Goal: Book appointment/travel/reservation

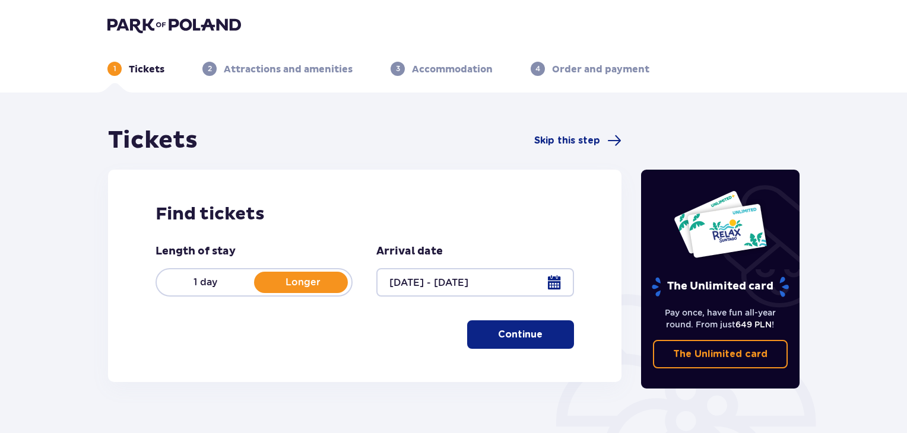
click at [515, 336] on p "Continue" at bounding box center [520, 334] width 45 height 13
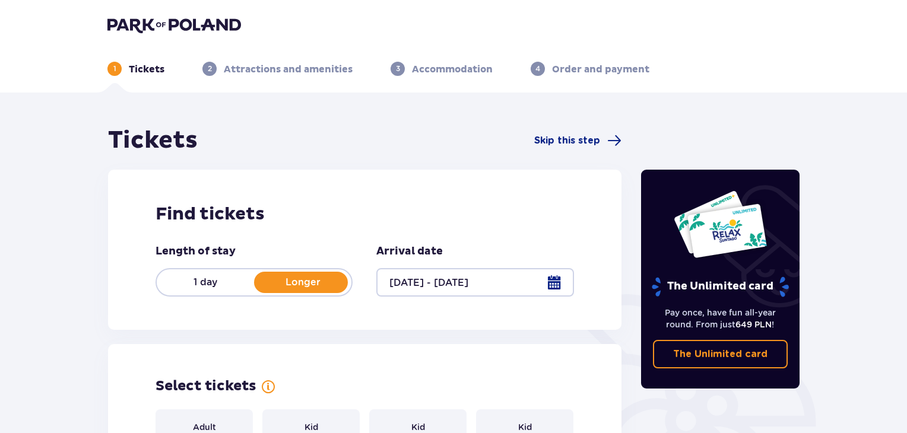
click at [551, 286] on div at bounding box center [474, 282] width 197 height 29
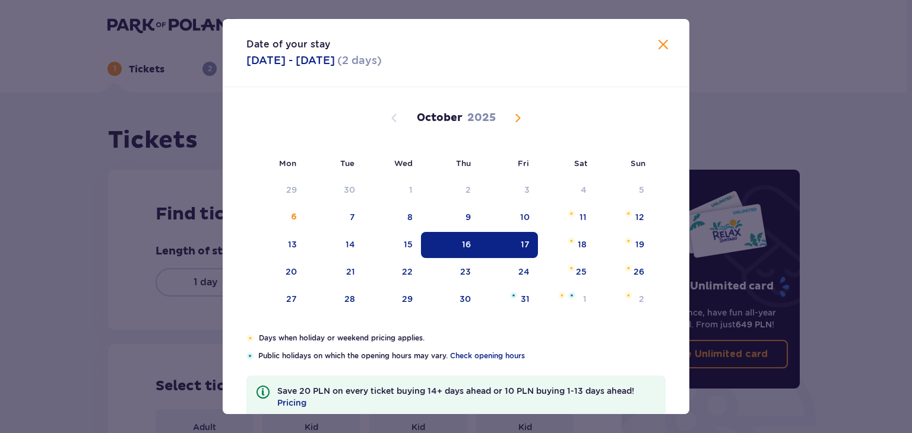
click at [516, 117] on span "Next month" at bounding box center [518, 118] width 14 height 14
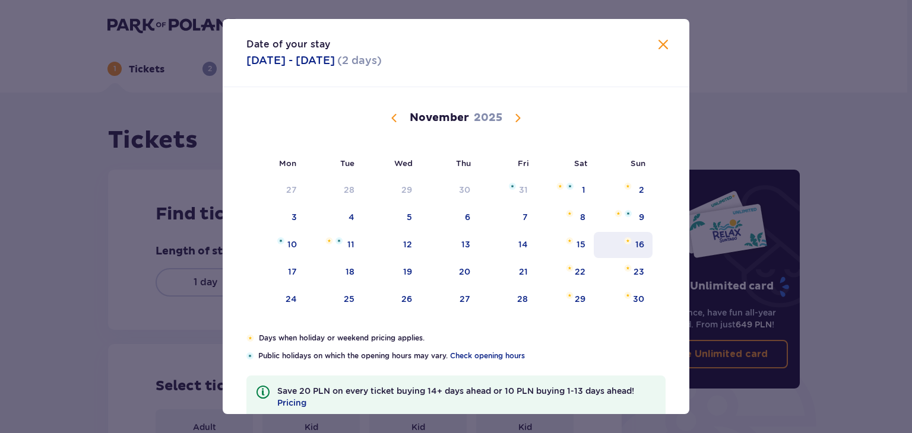
click at [637, 245] on div "16" at bounding box center [639, 245] width 9 height 12
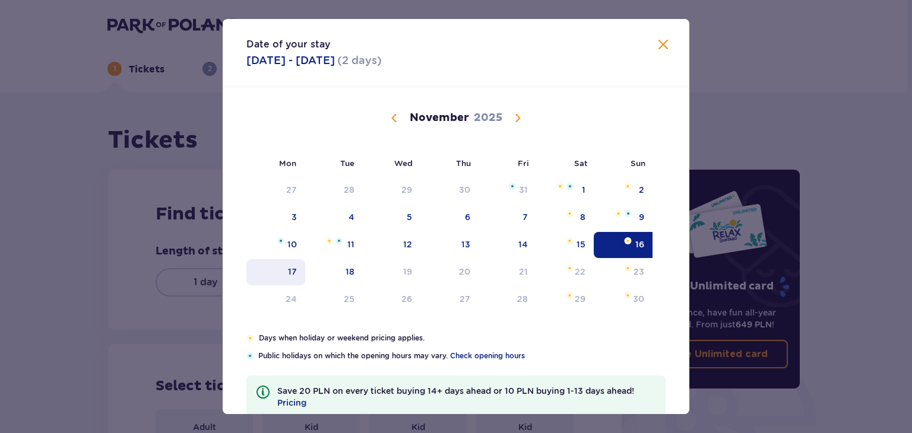
click at [290, 271] on div "17" at bounding box center [292, 272] width 9 height 12
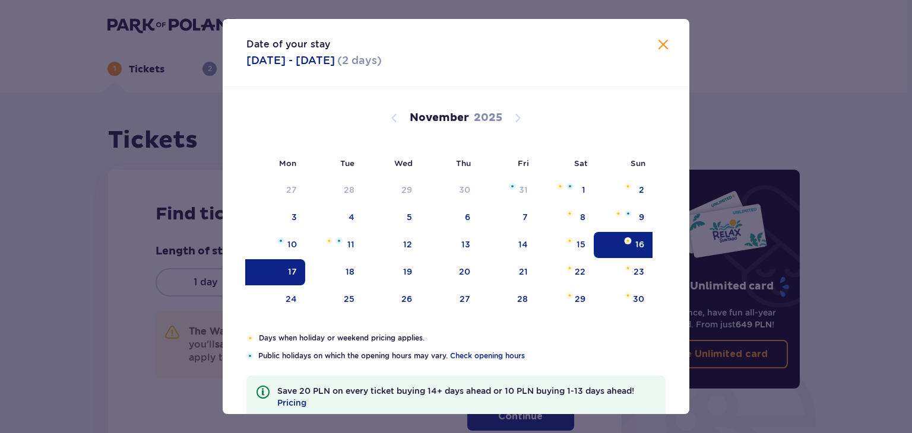
type input "16.11.25 - 17.11.25"
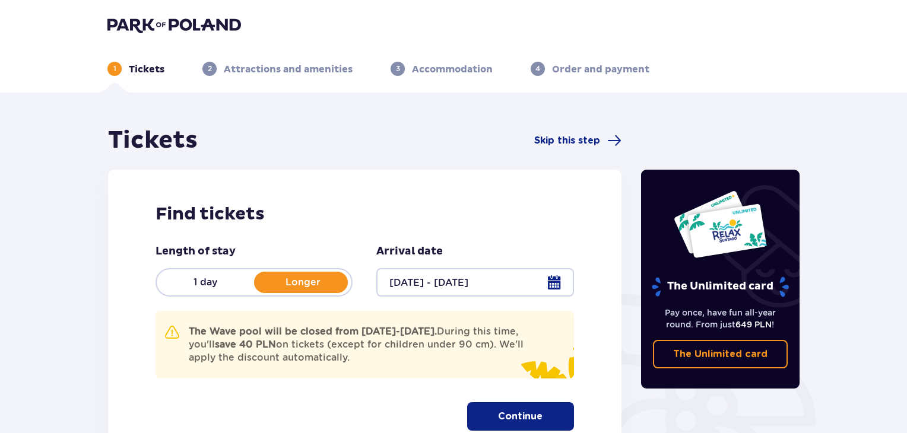
scroll to position [119, 0]
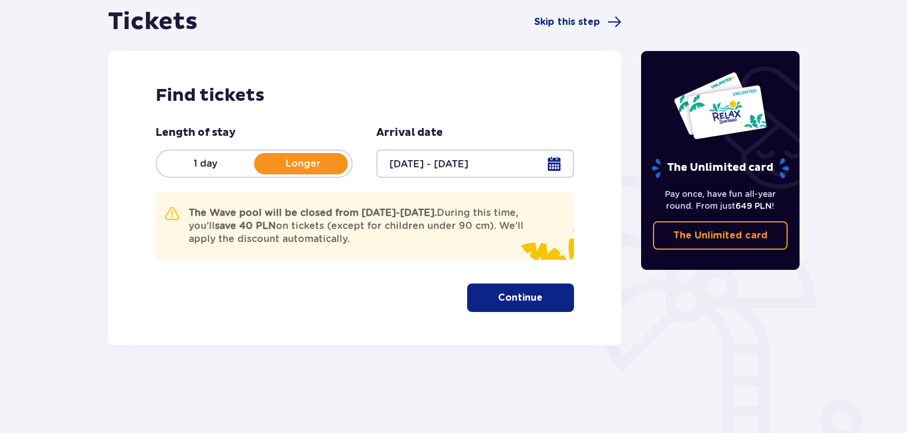
drag, startPoint x: 189, startPoint y: 216, endPoint x: 369, endPoint y: 236, distance: 180.5
click at [369, 236] on p "The Wave pool will be closed from November 17-20. During this time, you'll save…" at bounding box center [362, 226] width 347 height 39
copy p "The Wave pool will be closed from November 17-20. During this time, you'll save…"
click at [509, 296] on p "Continue" at bounding box center [520, 298] width 45 height 13
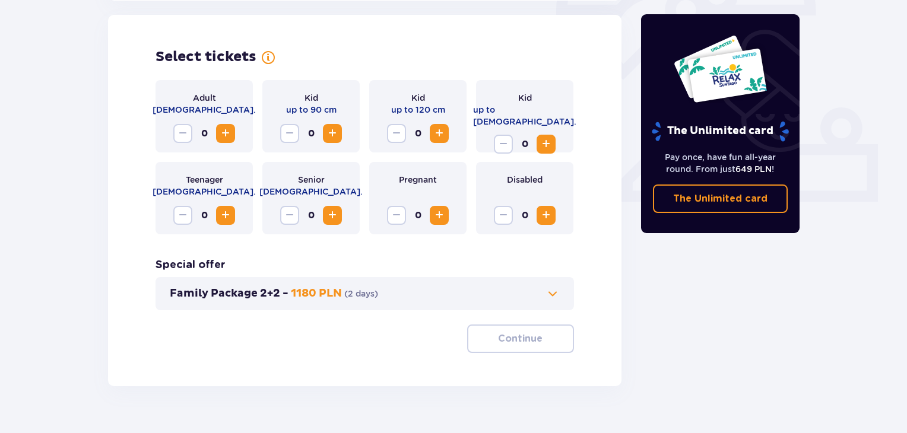
scroll to position [412, 0]
click at [228, 131] on span "Increase" at bounding box center [226, 133] width 14 height 14
click at [551, 137] on span "Increase" at bounding box center [546, 144] width 14 height 14
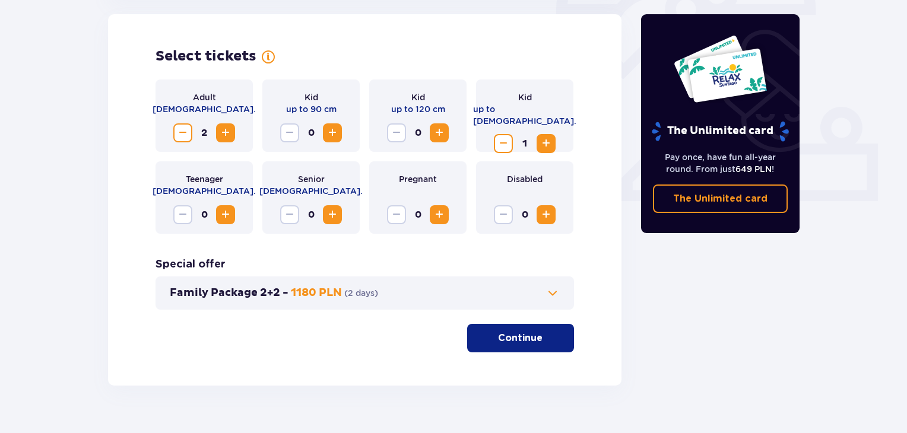
click at [551, 137] on span "Increase" at bounding box center [546, 144] width 14 height 14
click at [514, 345] on button "Continue" at bounding box center [520, 338] width 107 height 29
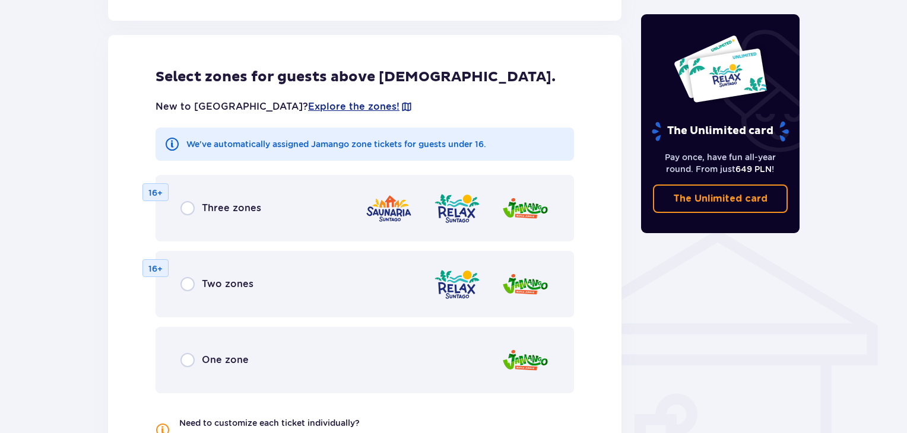
scroll to position [741, 0]
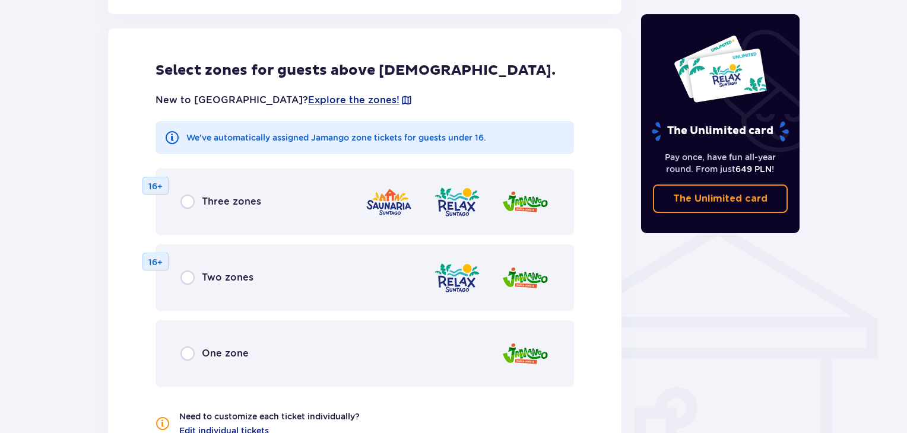
click at [190, 203] on input "radio" at bounding box center [188, 202] width 14 height 14
radio input "true"
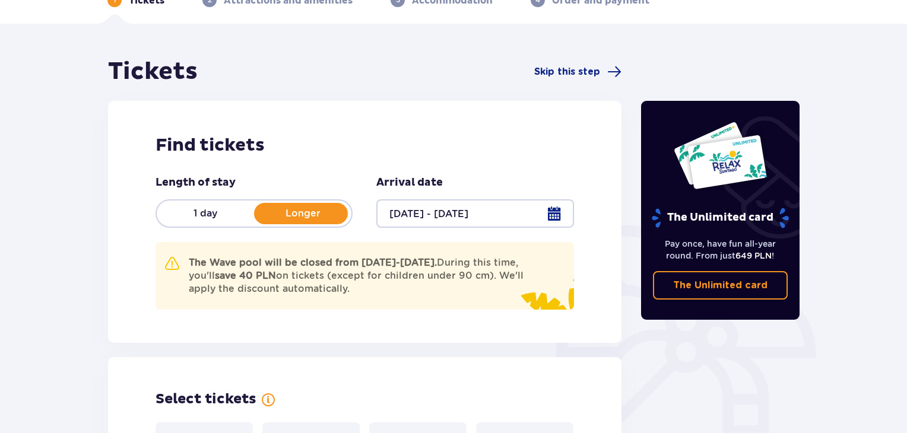
scroll to position [0, 0]
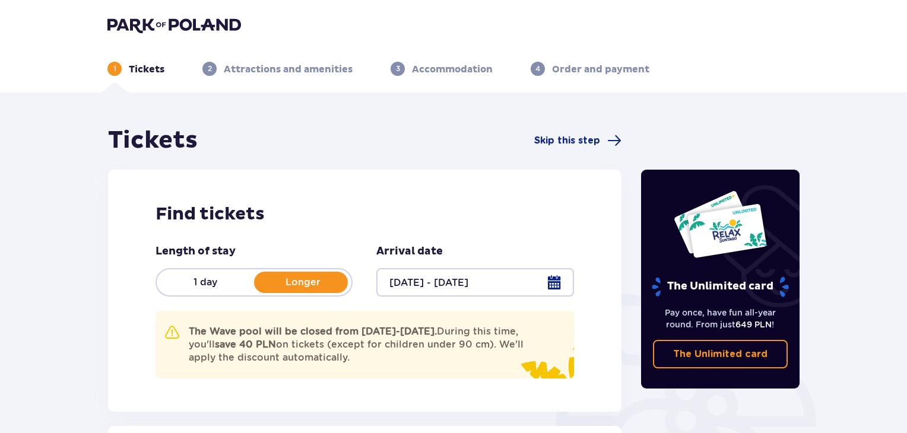
click at [152, 23] on img at bounding box center [174, 25] width 134 height 17
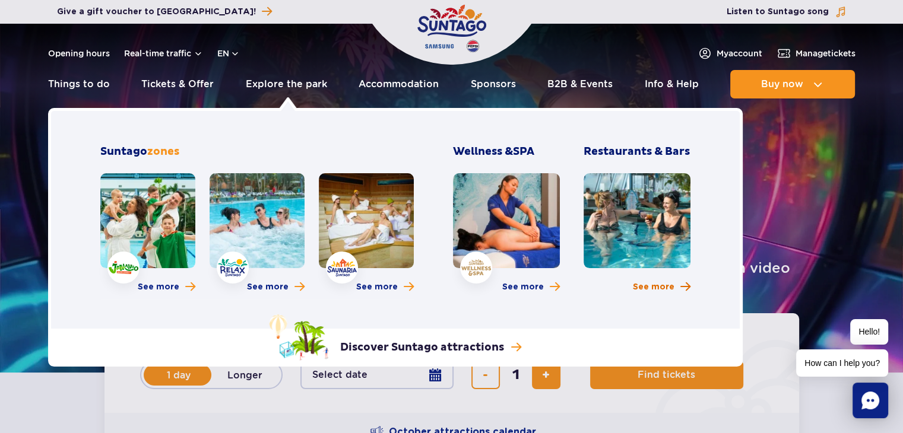
click at [660, 284] on span "See more" at bounding box center [654, 287] width 42 height 12
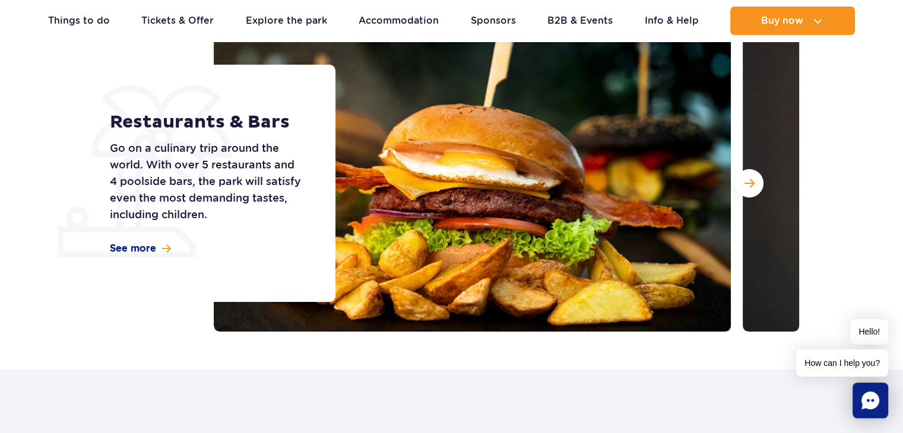
scroll to position [178, 0]
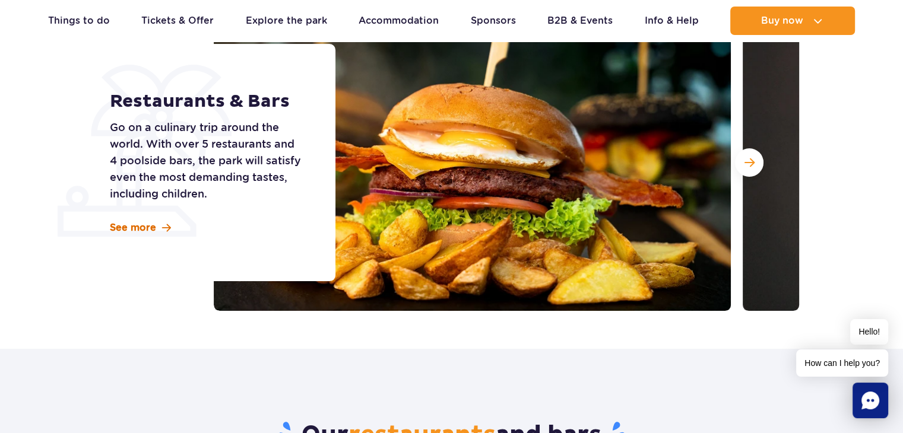
click at [145, 229] on span "See more" at bounding box center [133, 227] width 46 height 13
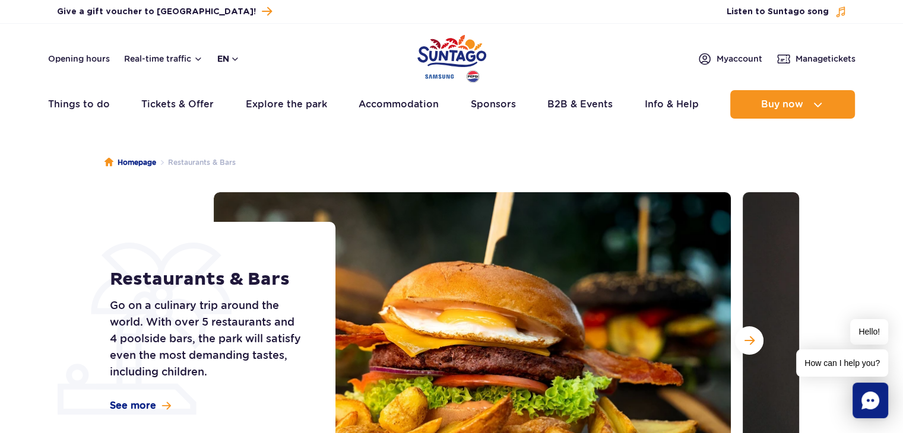
click at [233, 59] on button "en" at bounding box center [228, 59] width 23 height 12
click at [280, 62] on div "Opening hours Real-time traffic en PL EN UA My account Manage tickets" at bounding box center [452, 59] width 808 height 14
click at [200, 60] on button "Real-time traffic" at bounding box center [163, 59] width 79 height 10
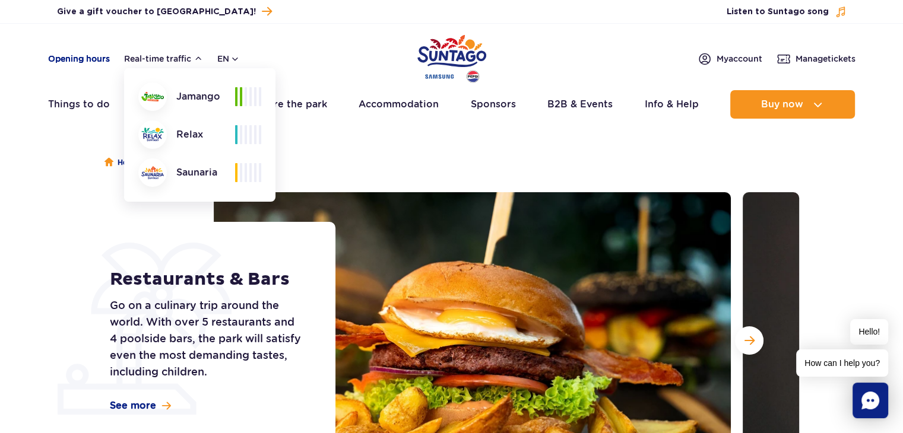
click at [86, 60] on link "Opening hours" at bounding box center [79, 59] width 62 height 12
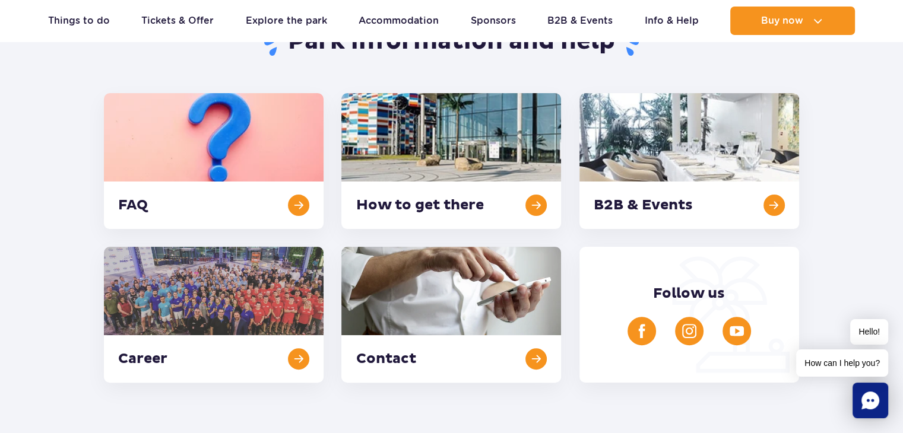
scroll to position [201, 0]
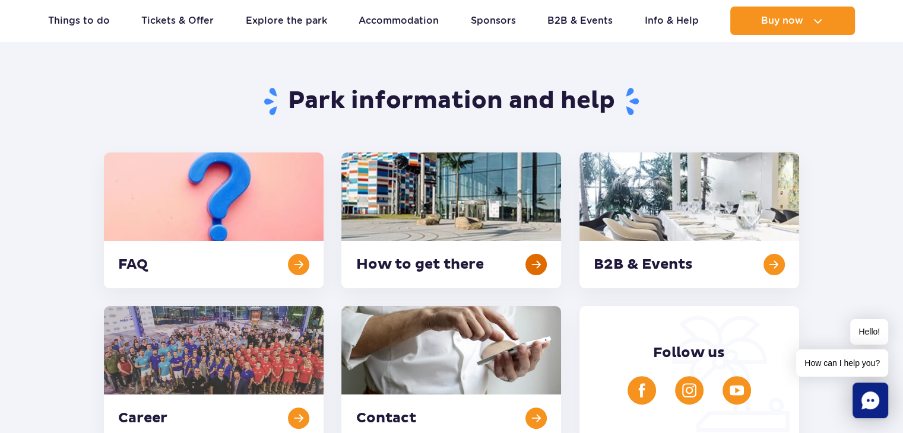
click at [447, 260] on link at bounding box center [451, 221] width 220 height 136
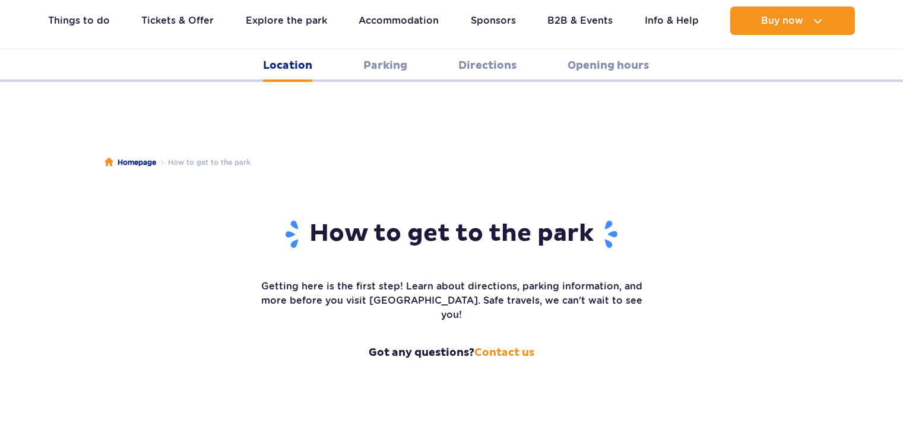
scroll to position [1218, 0]
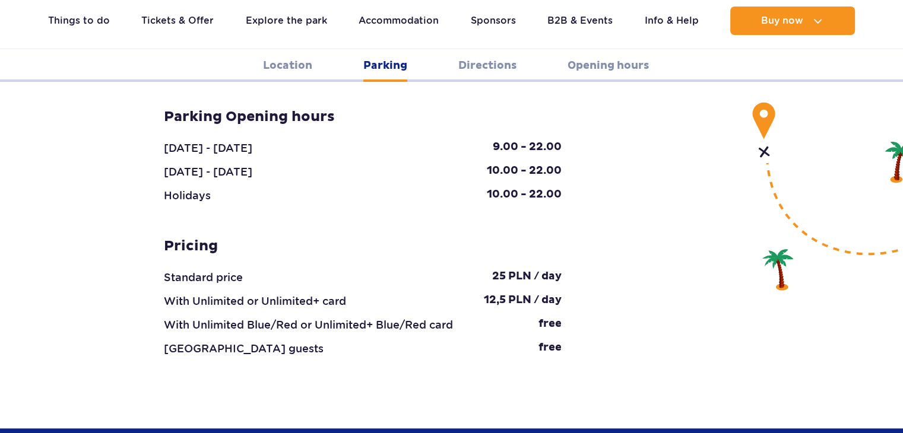
scroll to position [1462, 0]
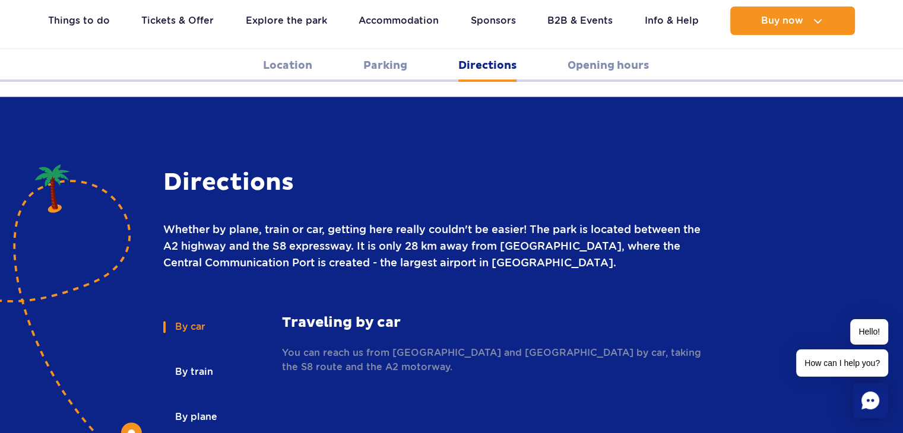
scroll to position [1609, 0]
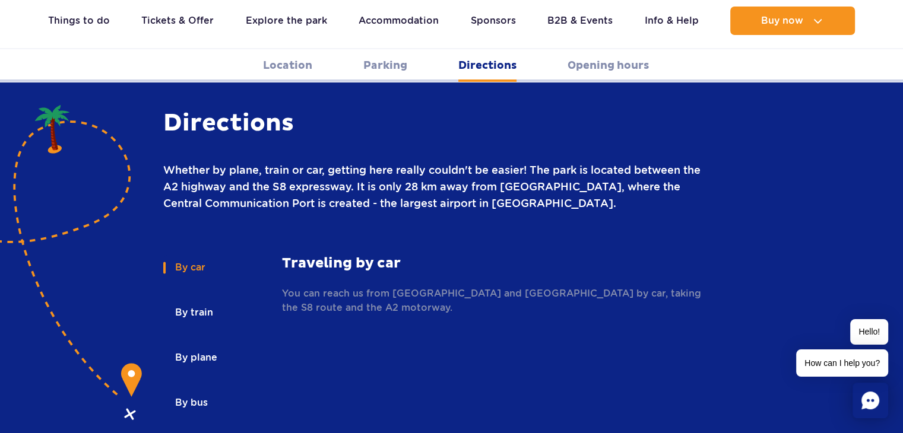
click at [187, 255] on button "By car" at bounding box center [189, 268] width 52 height 26
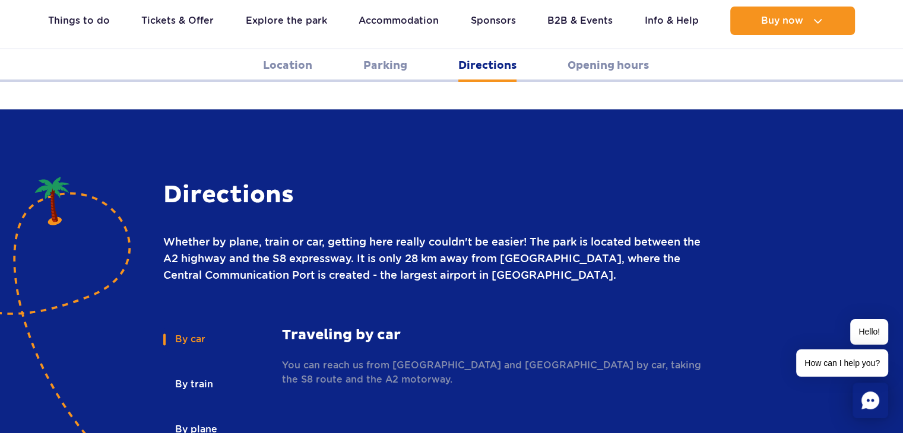
scroll to position [1550, 0]
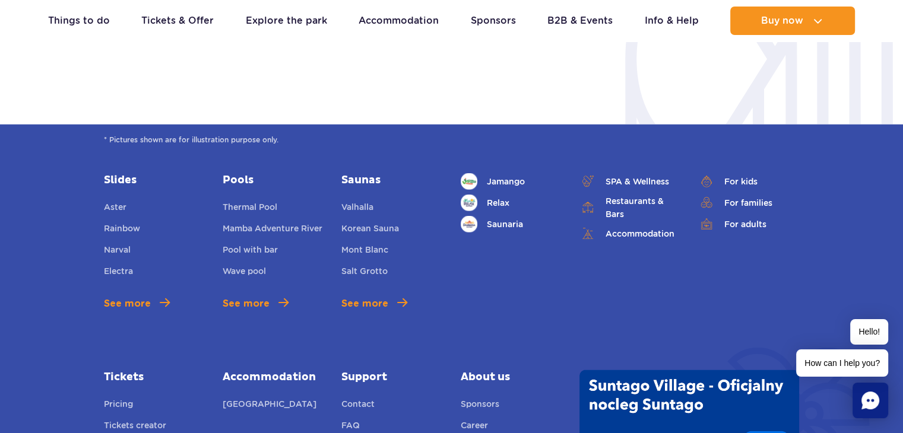
scroll to position [2975, 0]
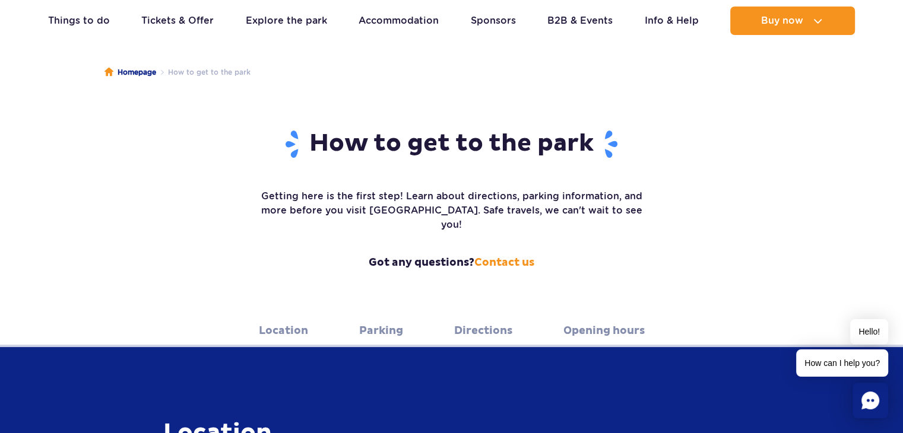
scroll to position [119, 0]
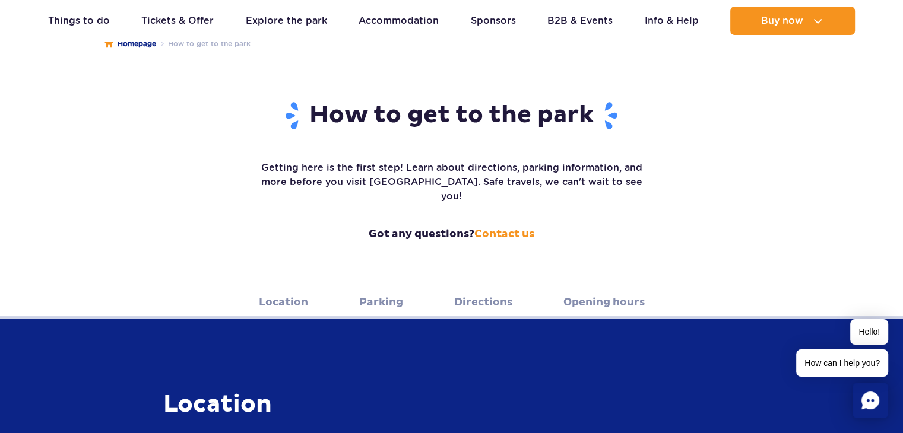
click at [501, 289] on link "Directions" at bounding box center [483, 302] width 58 height 33
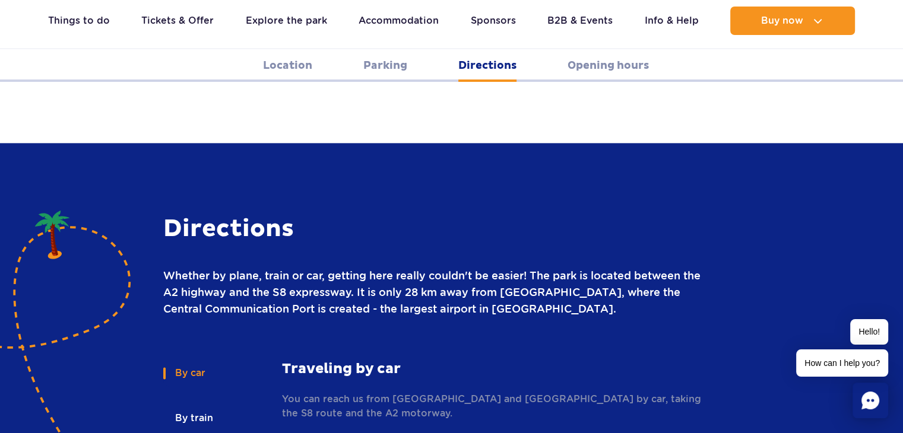
scroll to position [1490, 0]
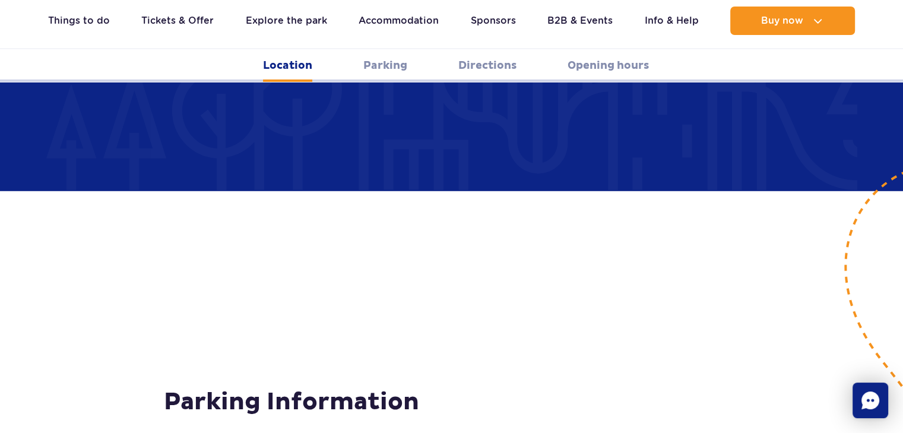
scroll to position [778, 0]
